Goal: Task Accomplishment & Management: Understand process/instructions

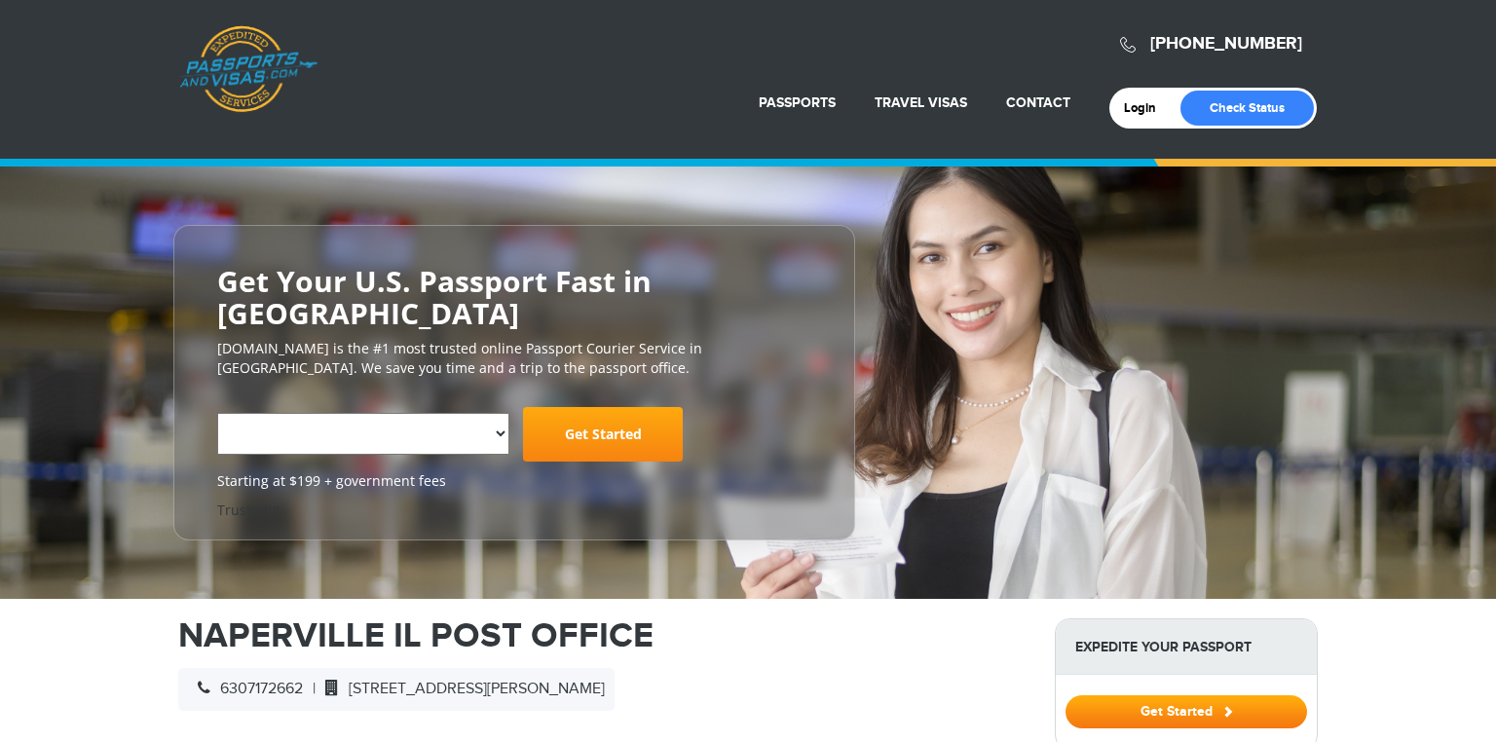
select select "**********"
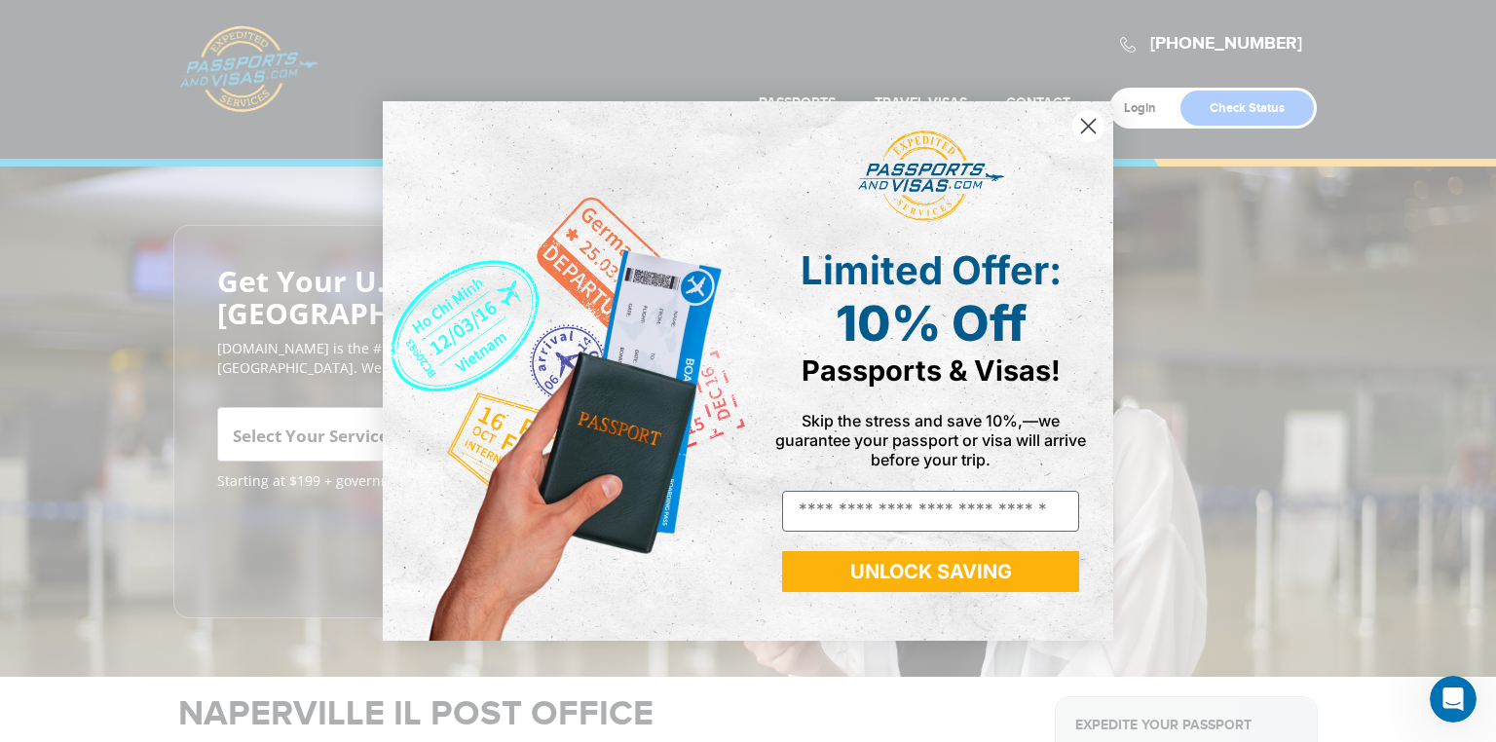
click at [1090, 131] on circle "Close dialog" at bounding box center [1088, 126] width 32 height 32
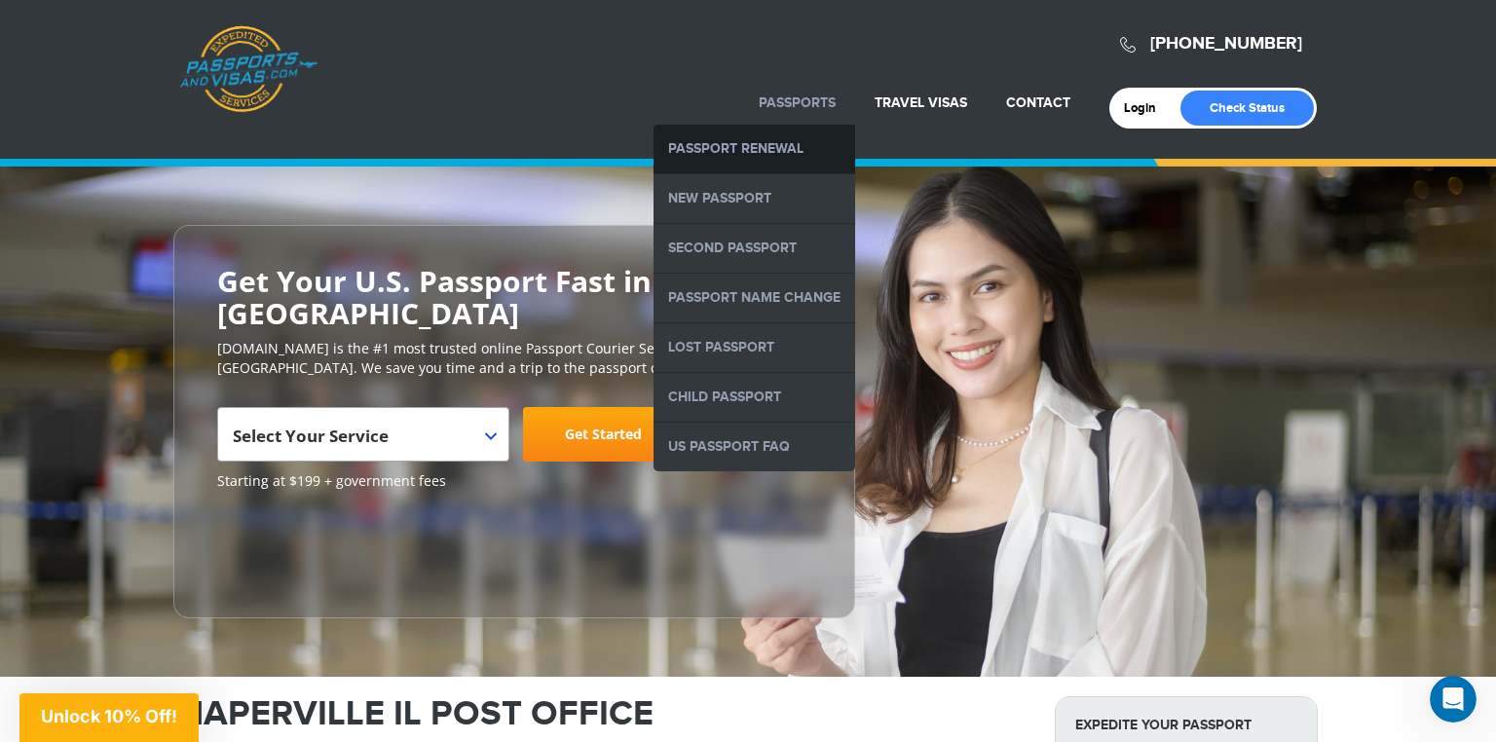
click at [770, 145] on link "Passport Renewal" at bounding box center [755, 149] width 202 height 49
